Goal: Information Seeking & Learning: Learn about a topic

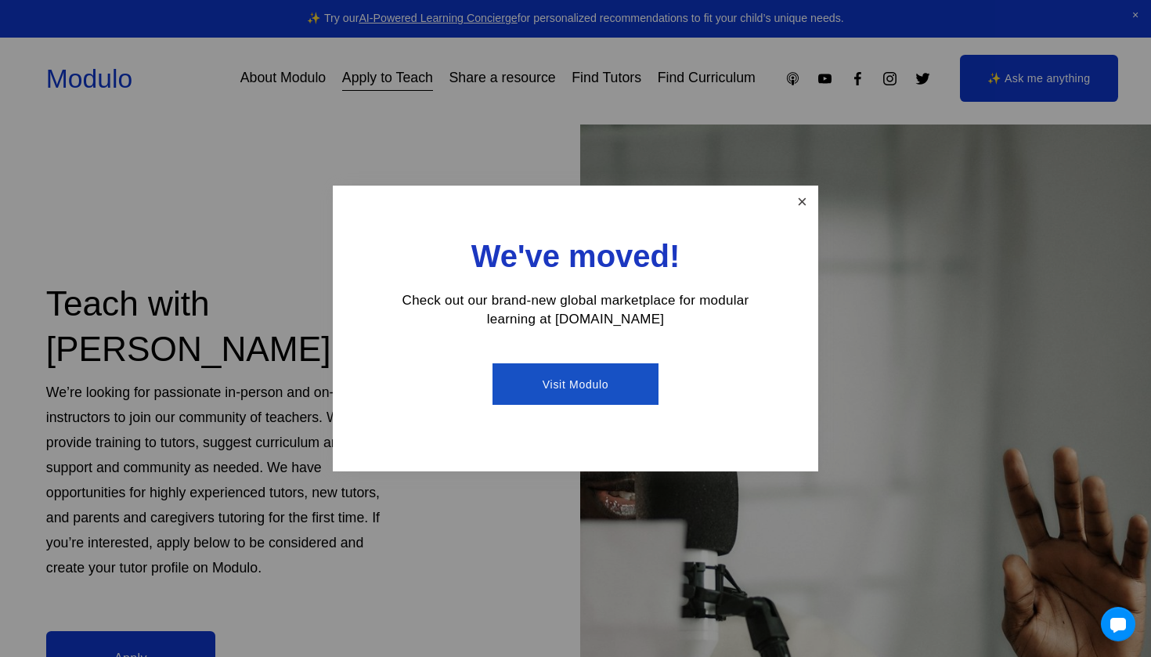
click at [799, 214] on link "Close" at bounding box center [801, 201] width 27 height 27
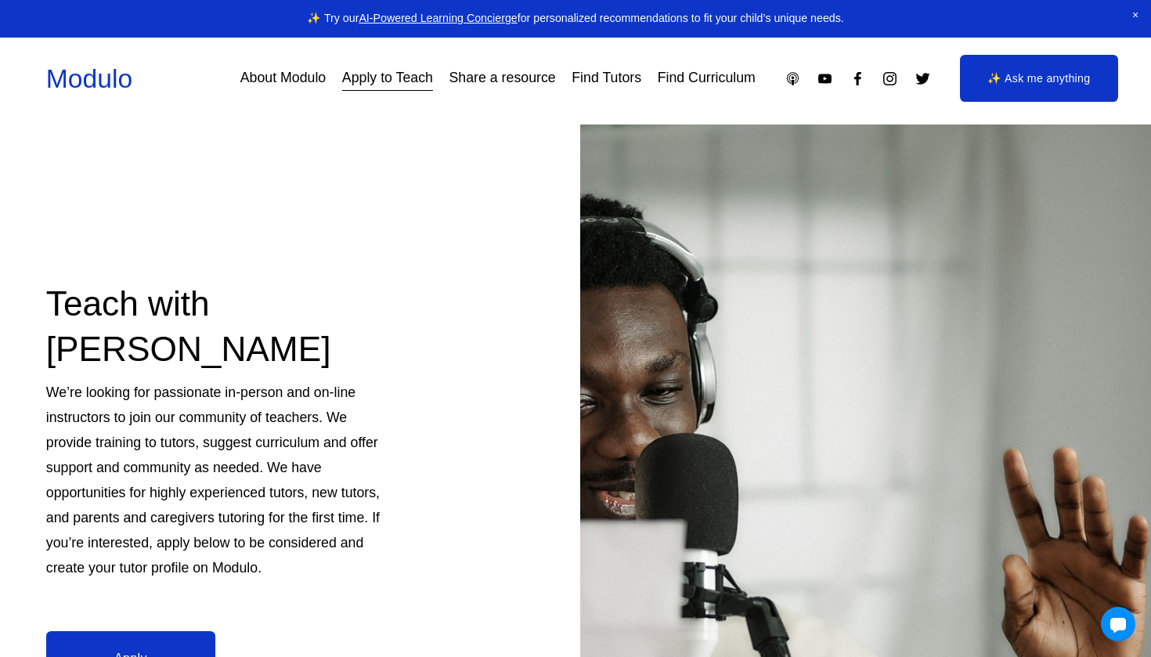
click at [702, 89] on link "Find Curriculum" at bounding box center [706, 79] width 98 height 28
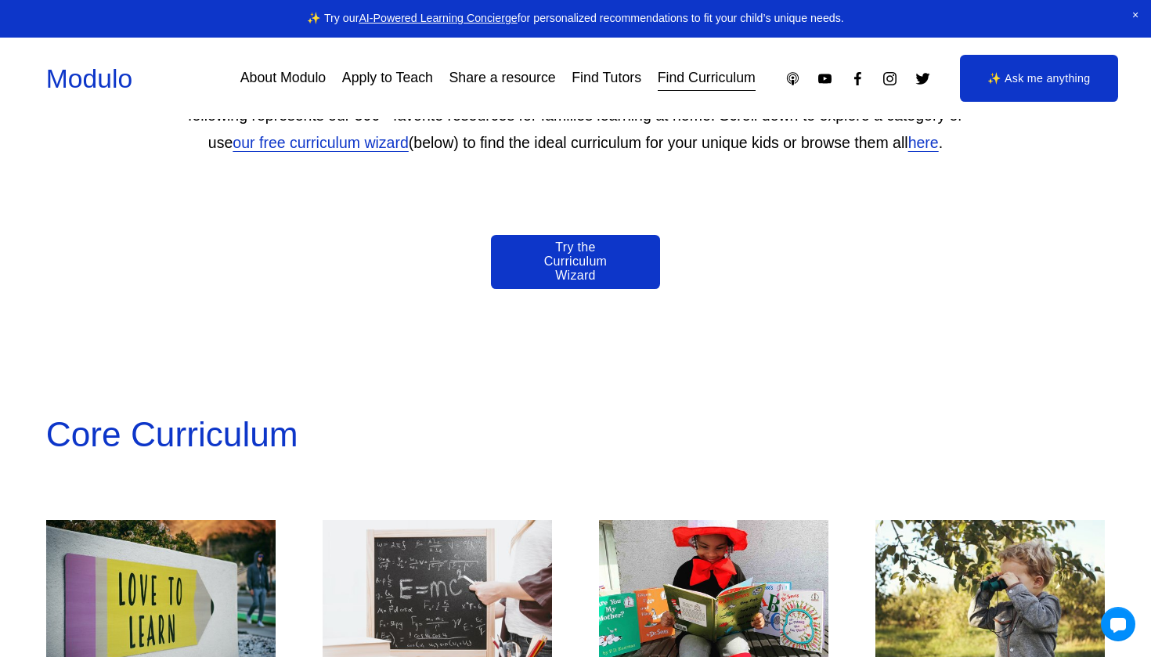
scroll to position [971, 0]
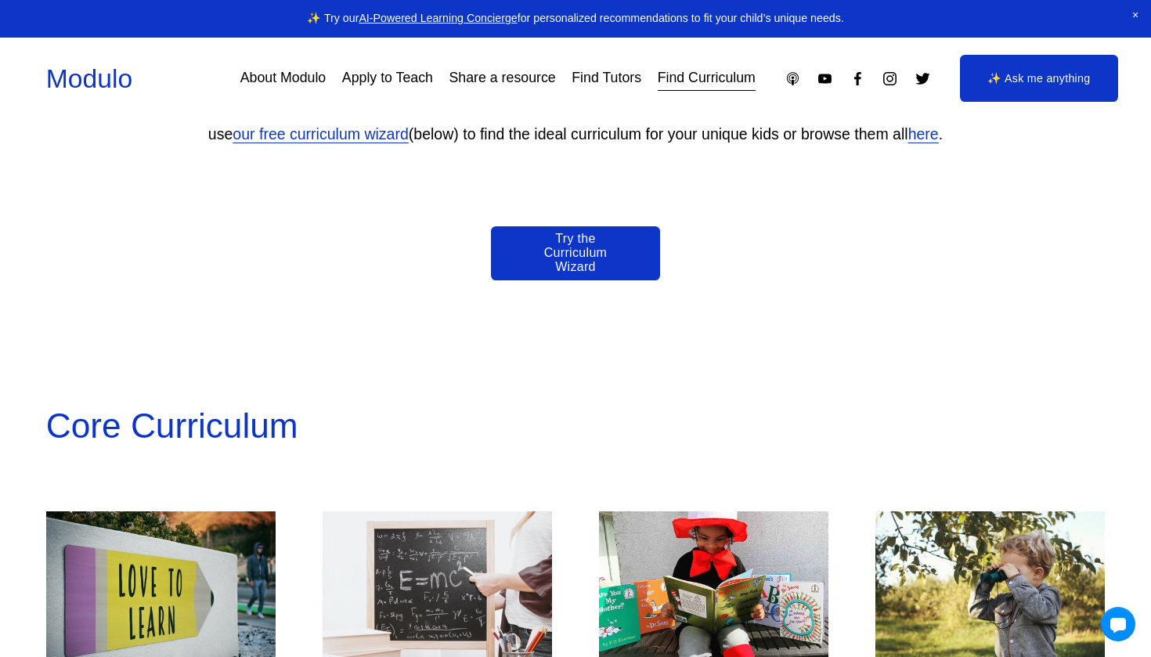
click at [615, 250] on link "Try the Curriculum Wizard" at bounding box center [575, 253] width 169 height 54
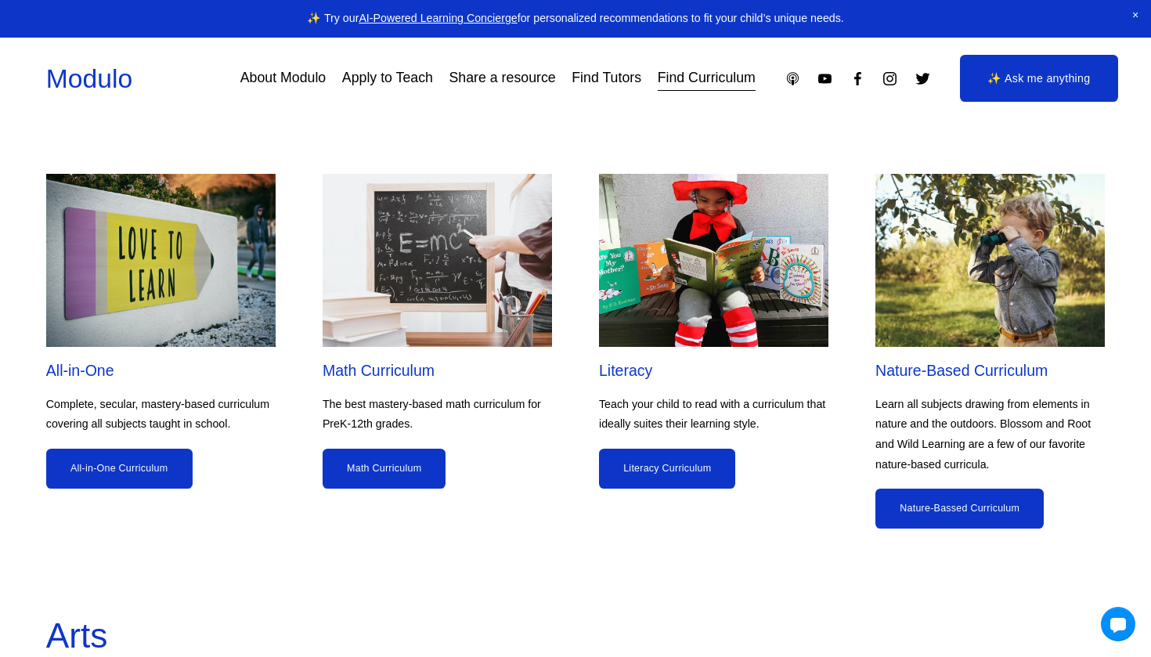
scroll to position [1340, 0]
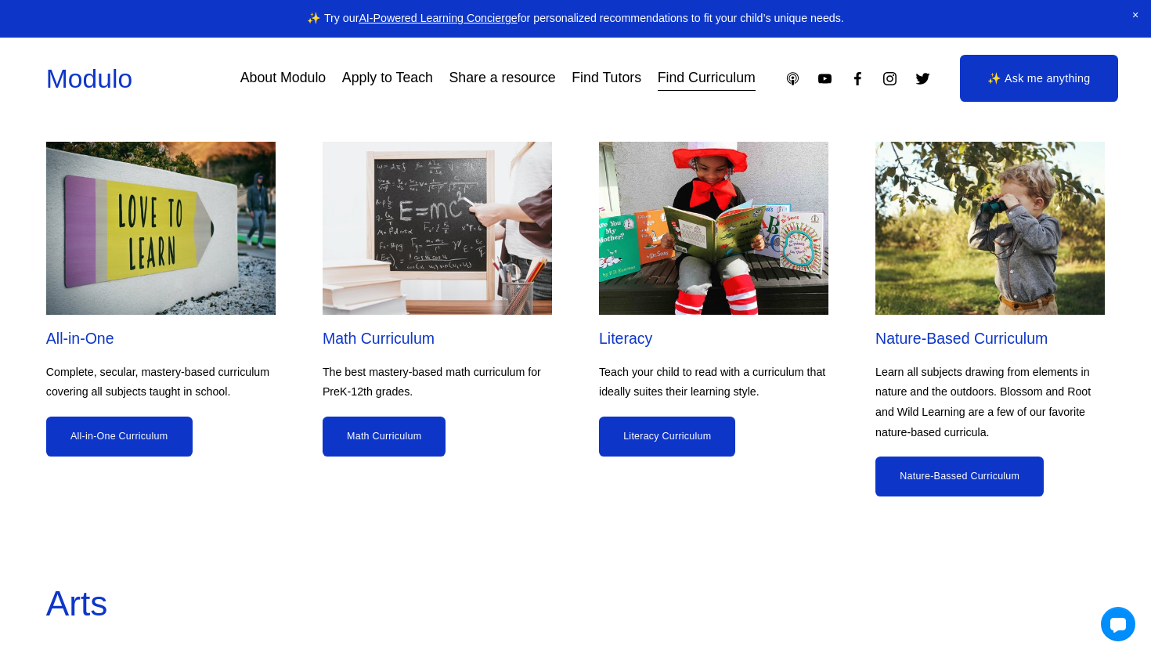
click at [413, 438] on link "Math Curriculum" at bounding box center [384, 436] width 124 height 40
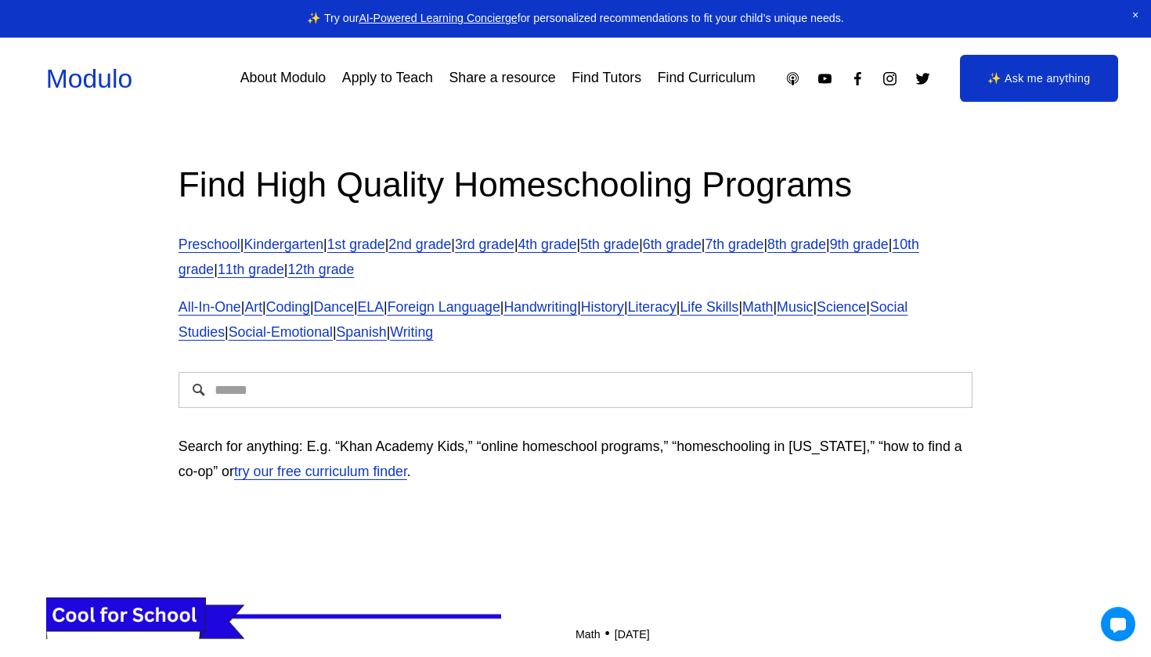
click at [624, 308] on span "History" at bounding box center [602, 307] width 43 height 16
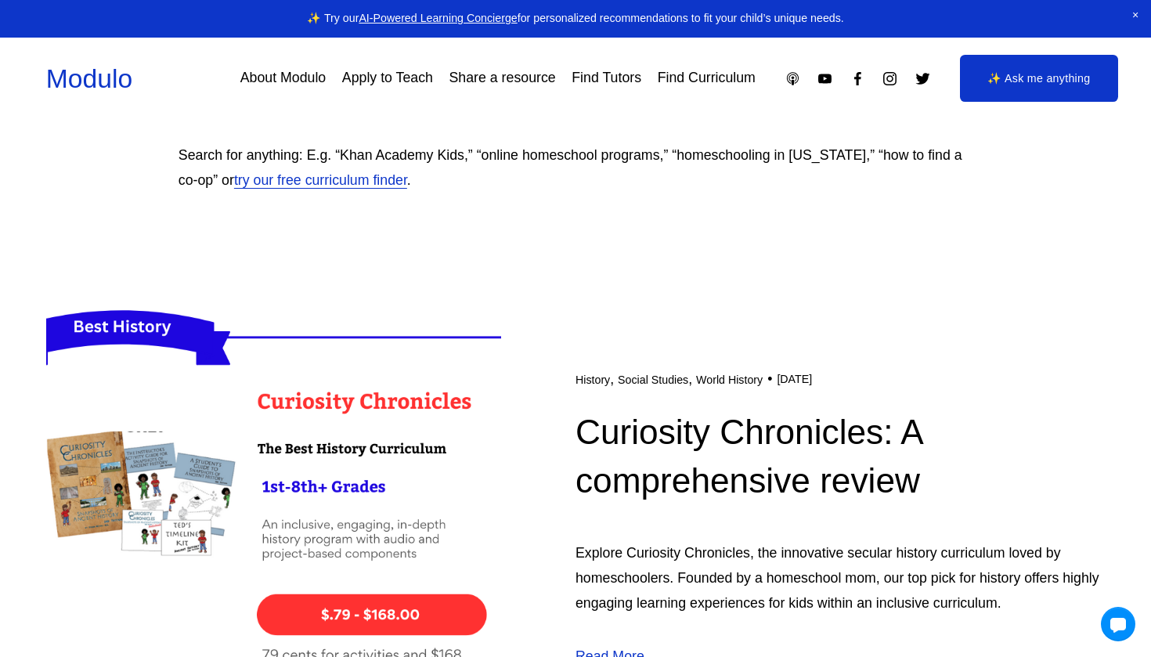
scroll to position [294, 0]
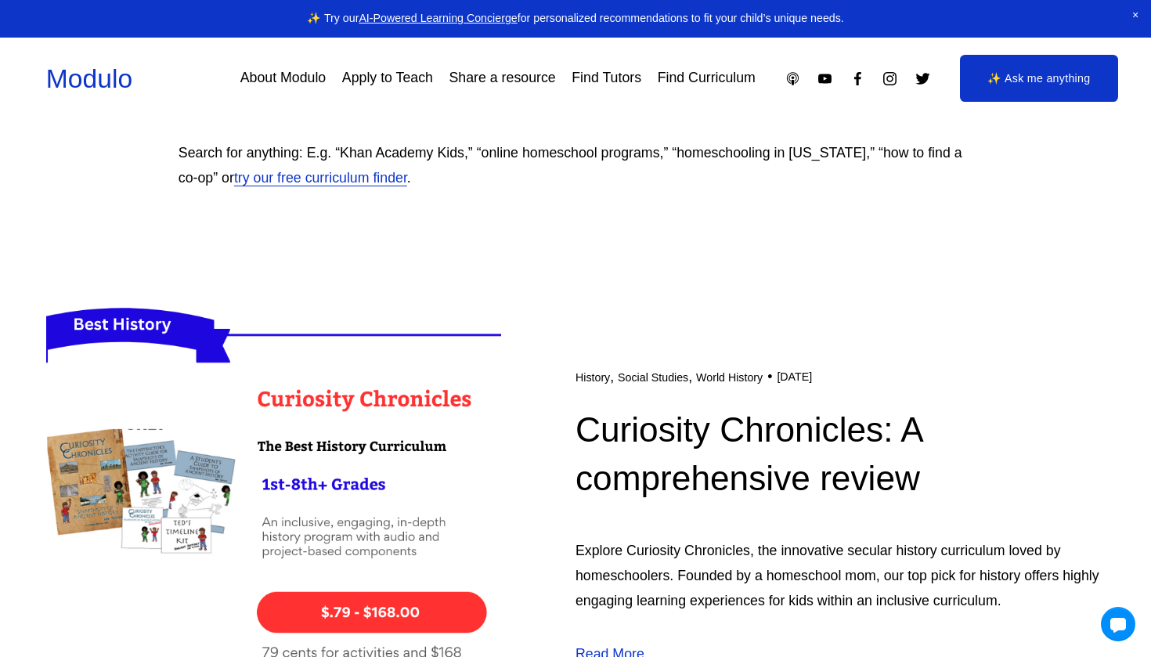
click at [583, 427] on link "Curiosity Chronicles: A comprehensive review" at bounding box center [748, 453] width 346 height 87
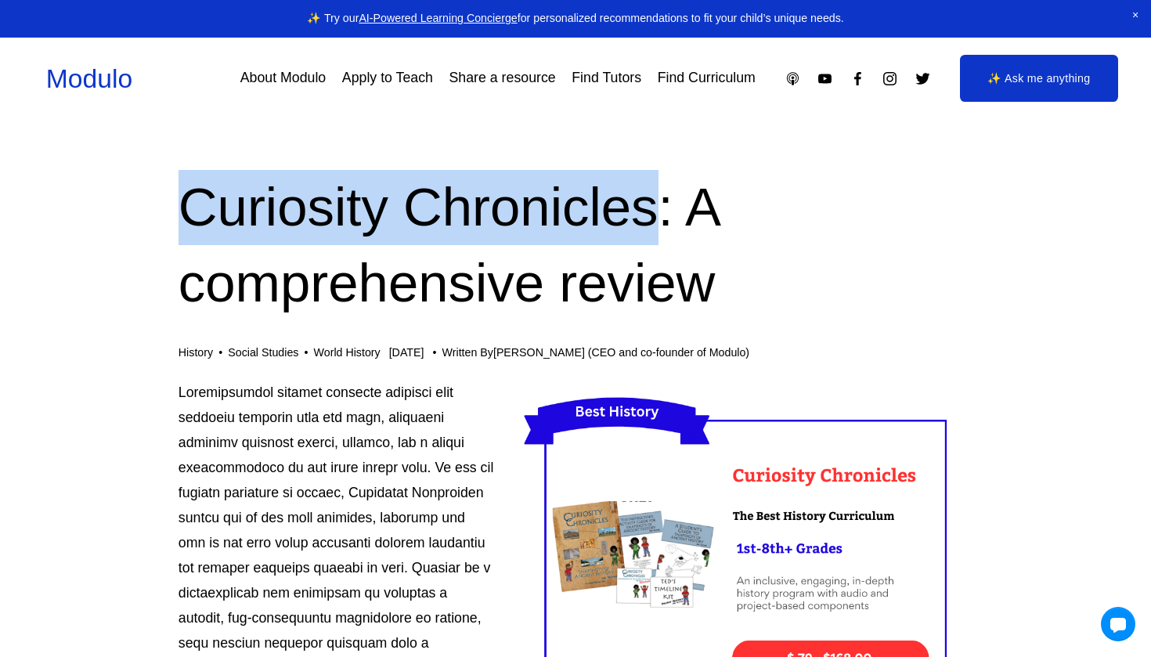
drag, startPoint x: 182, startPoint y: 189, endPoint x: 683, endPoint y: 188, distance: 500.9
click at [683, 188] on h1 "Curiosity Chronicles: A comprehensive review" at bounding box center [575, 245] width 794 height 151
copy h1 "Curiosity Chronicles"
